Goal: Check status: Check status

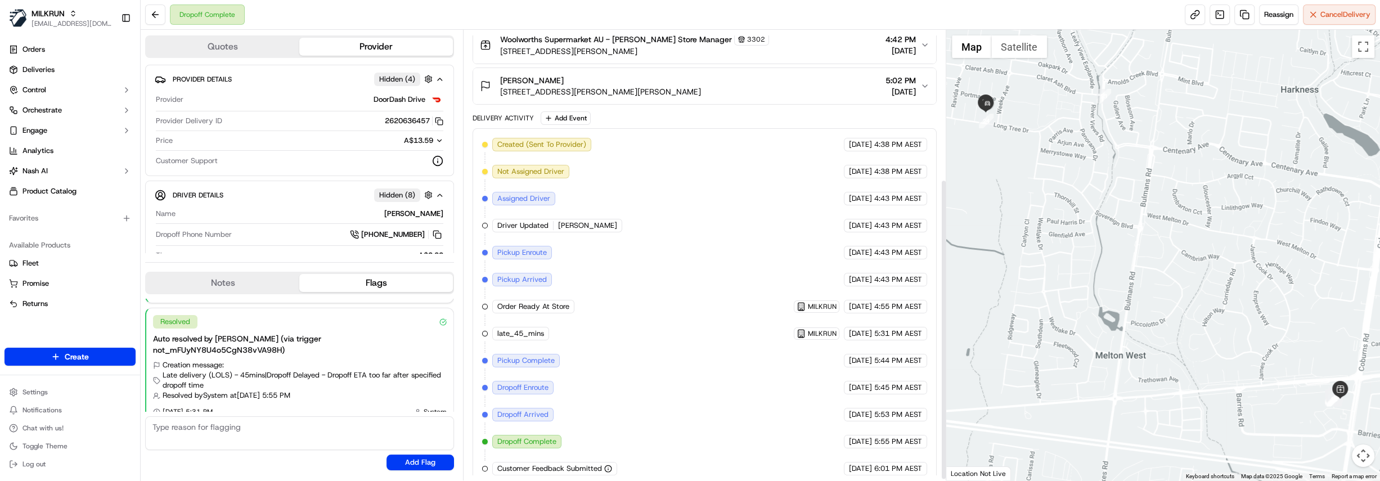
scroll to position [225, 0]
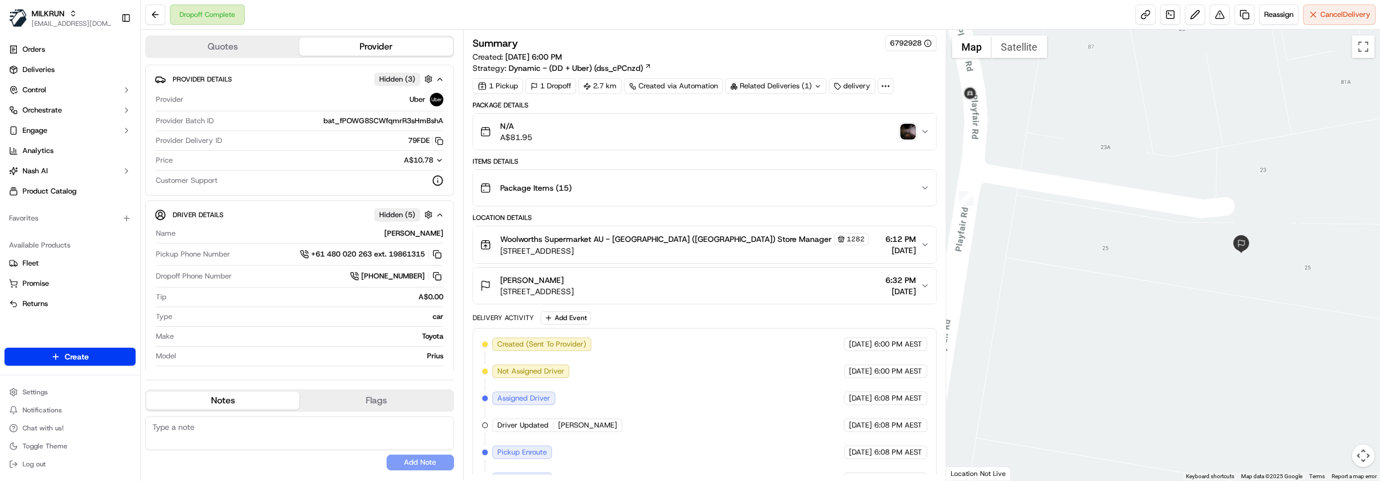
click at [910, 133] on img "button" at bounding box center [908, 132] width 16 height 16
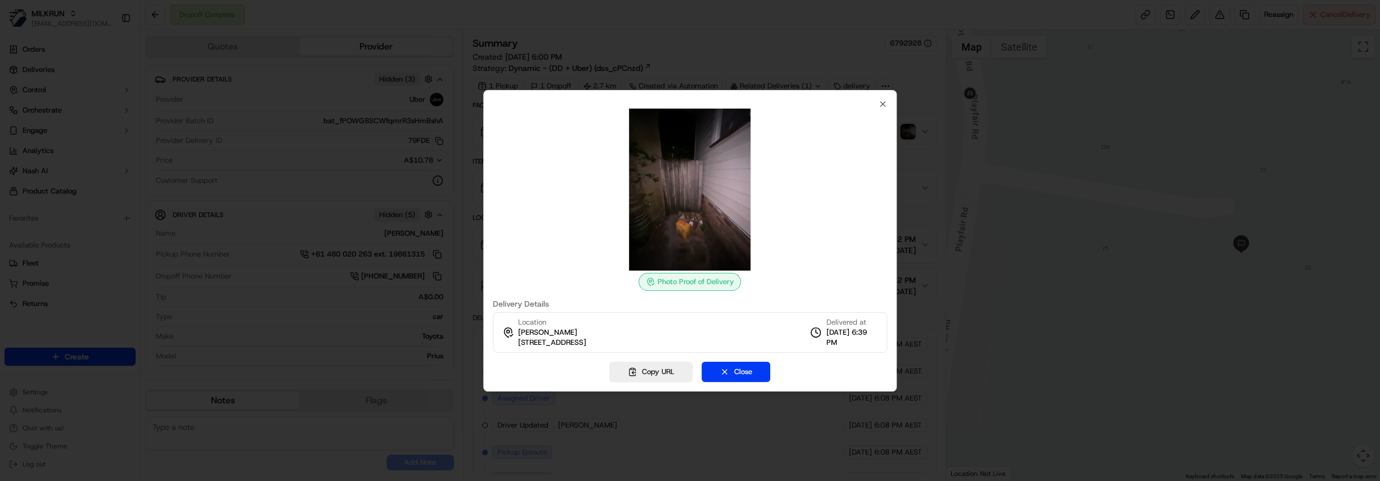
click at [926, 179] on div at bounding box center [690, 240] width 1380 height 481
